Goal: Navigation & Orientation: Find specific page/section

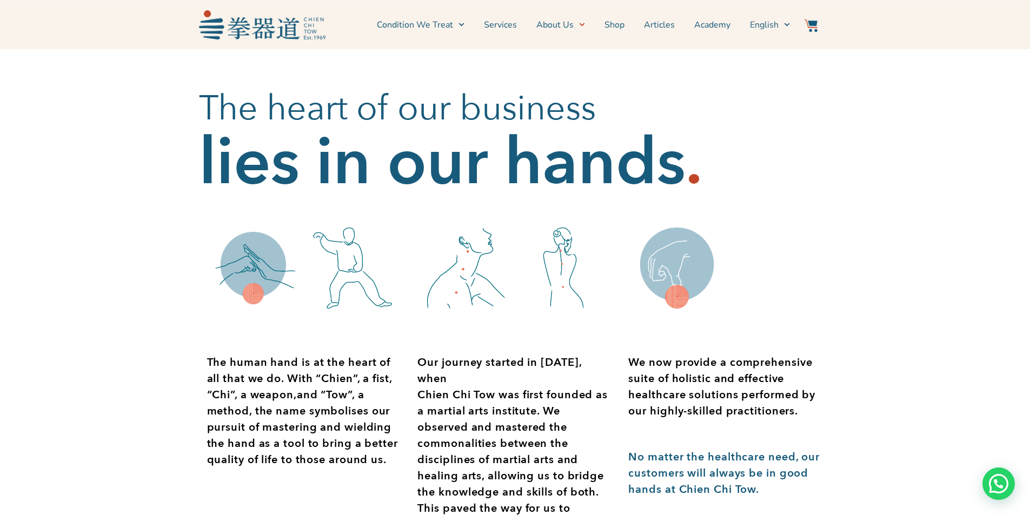
click at [865, 182] on section "The heart of our business lies in our hands ." at bounding box center [515, 130] width 1030 height 162
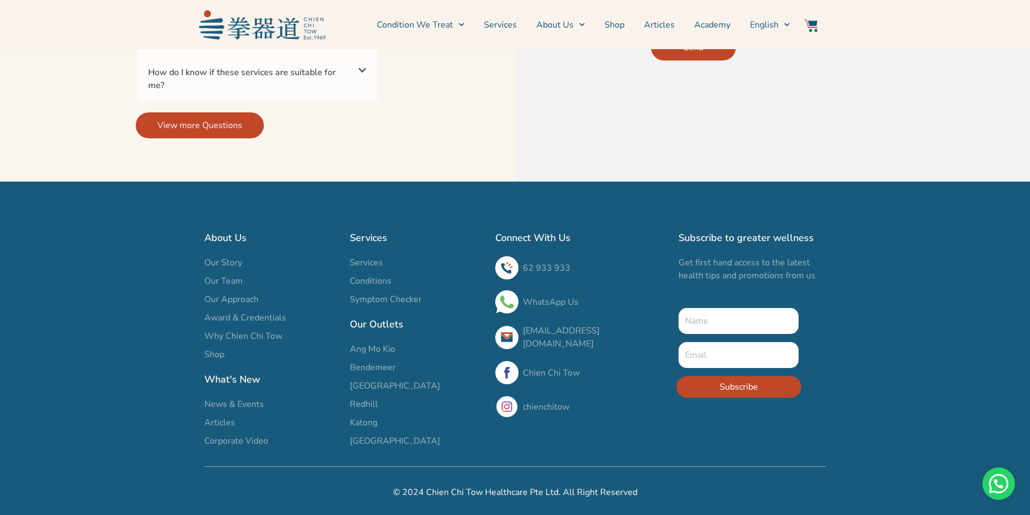
scroll to position [3678, 0]
click at [222, 279] on span "Our Team" at bounding box center [223, 281] width 38 height 13
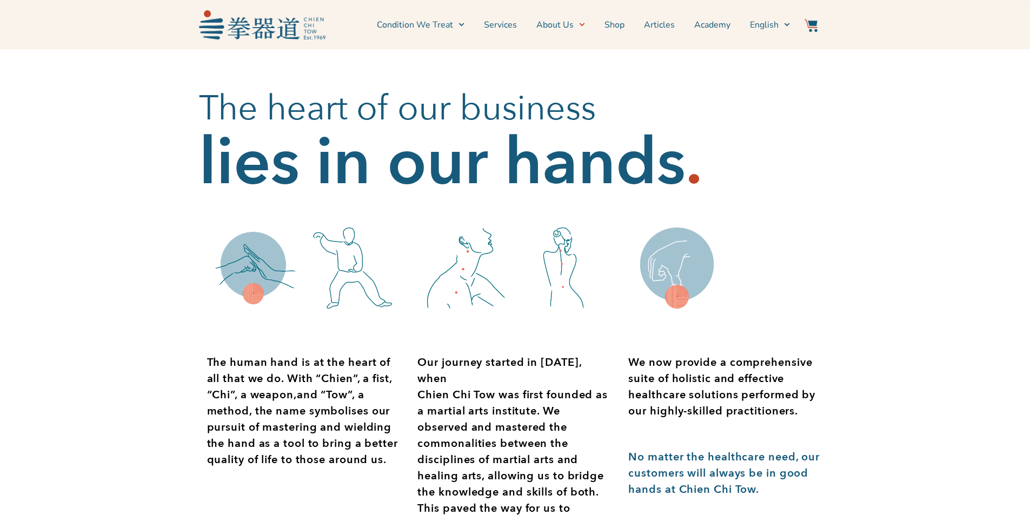
scroll to position [604, 0]
